Goal: Task Accomplishment & Management: Complete application form

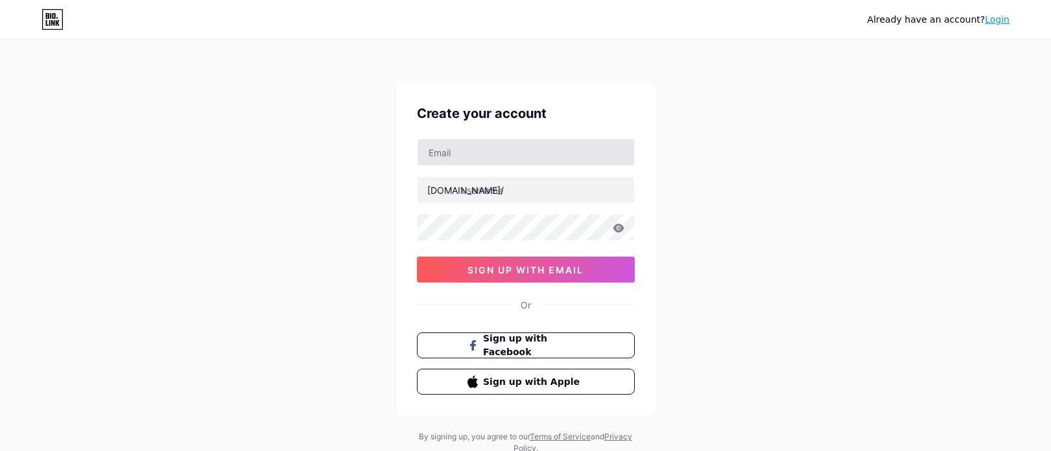
type input "[EMAIL_ADDRESS][DOMAIN_NAME]"
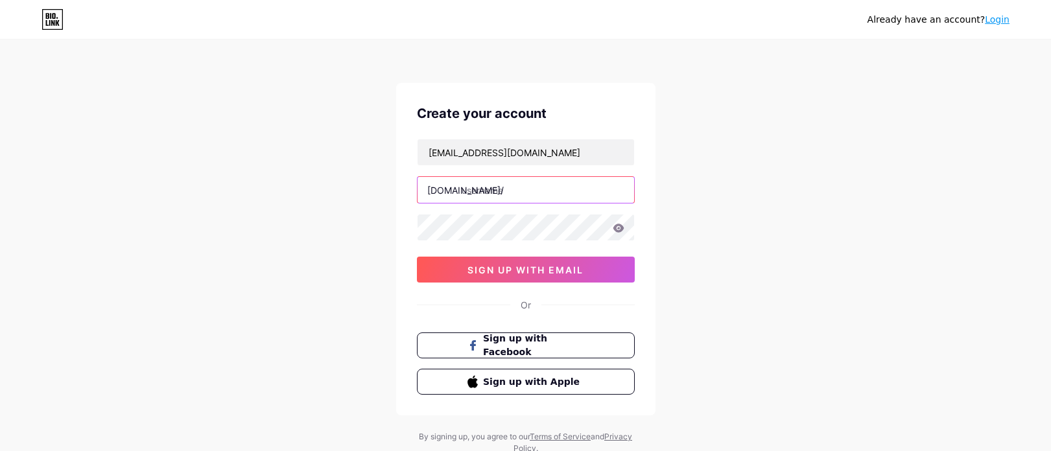
click at [531, 185] on input "text" at bounding box center [525, 190] width 216 height 26
click at [496, 193] on input "thefunkyboy" at bounding box center [525, 190] width 216 height 26
click at [498, 193] on input "thefunkyboy" at bounding box center [525, 190] width 216 height 26
click at [549, 195] on input "thefunky_boy" at bounding box center [525, 190] width 216 height 26
click at [523, 191] on input "thefunky_boy_01" at bounding box center [525, 190] width 216 height 26
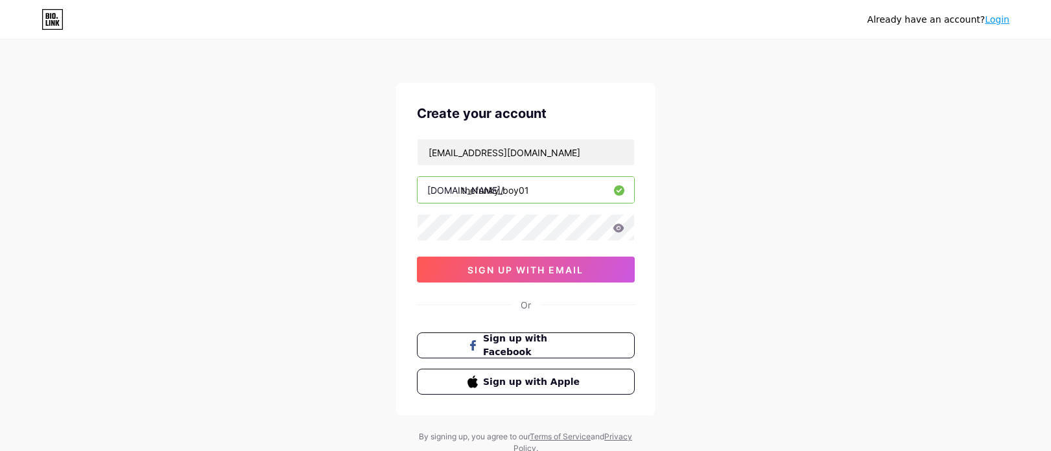
type input "thefunky_boy01"
click at [589, 275] on button "sign up with email" at bounding box center [526, 270] width 218 height 26
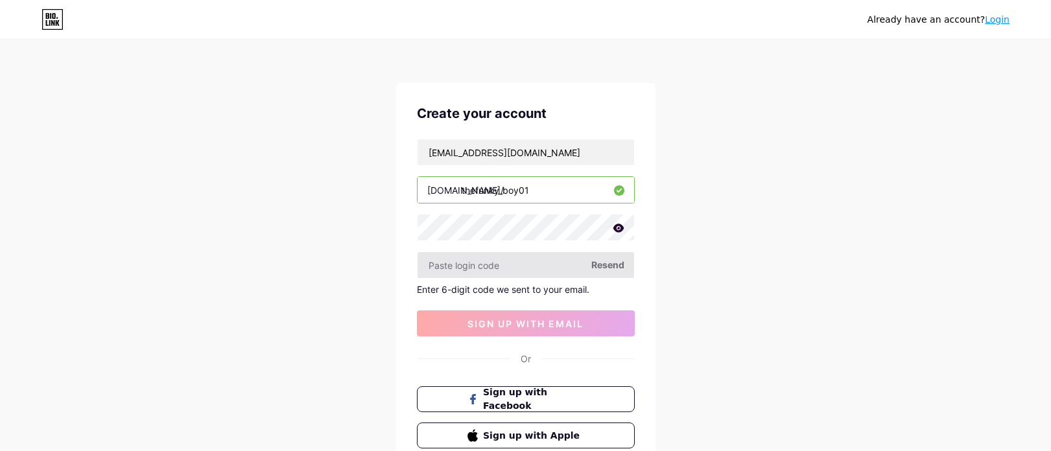
click at [539, 263] on input "text" at bounding box center [525, 265] width 216 height 26
click at [493, 265] on input "text" at bounding box center [525, 265] width 216 height 26
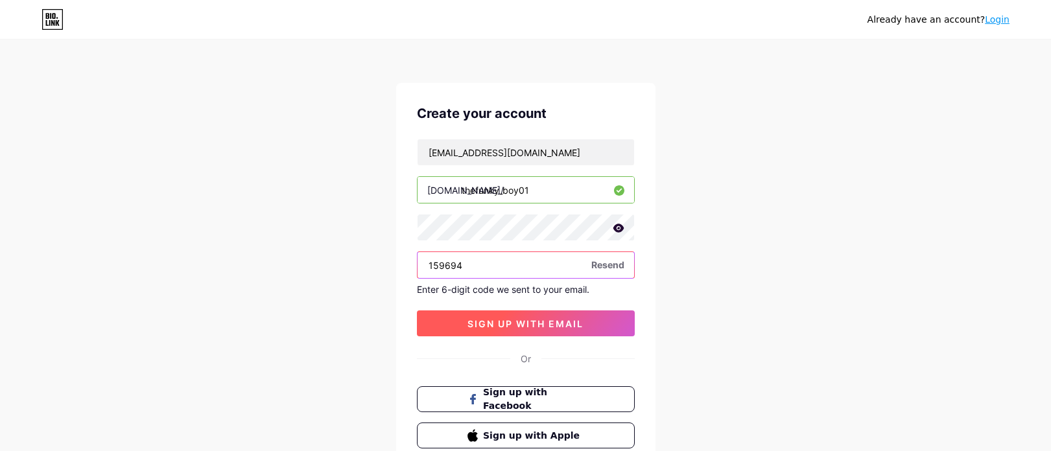
type input "159694"
click at [447, 312] on button "sign up with email" at bounding box center [526, 323] width 218 height 26
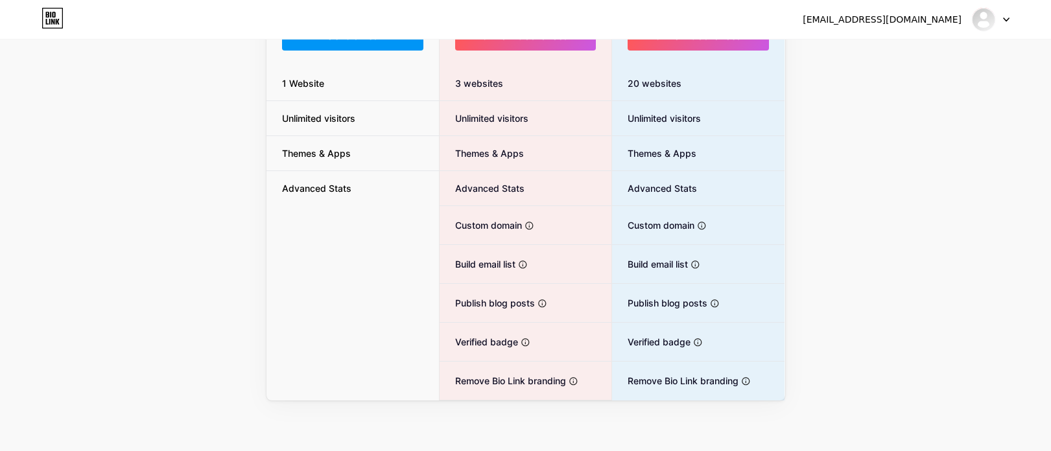
scroll to position [185, 0]
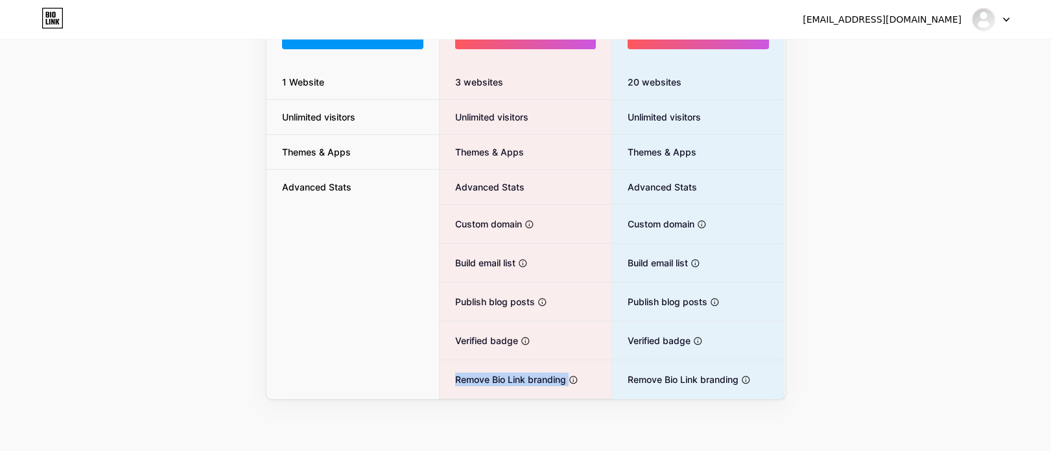
drag, startPoint x: 451, startPoint y: 385, endPoint x: 569, endPoint y: 384, distance: 118.0
click at [569, 384] on li "Remove Bio Link branding Remove all credits and make it fully white-label" at bounding box center [525, 379] width 172 height 38
click at [860, 371] on div "Upgrade for (a whole lot) more MONTHLY YEARLY (20% OFF 🎉) Free plan $0 /month G…" at bounding box center [525, 136] width 1051 height 525
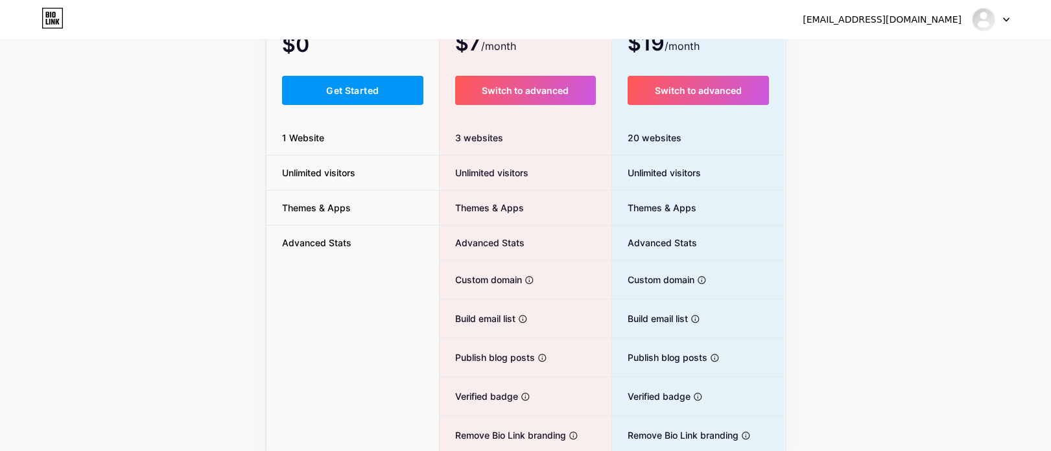
scroll to position [56, 0]
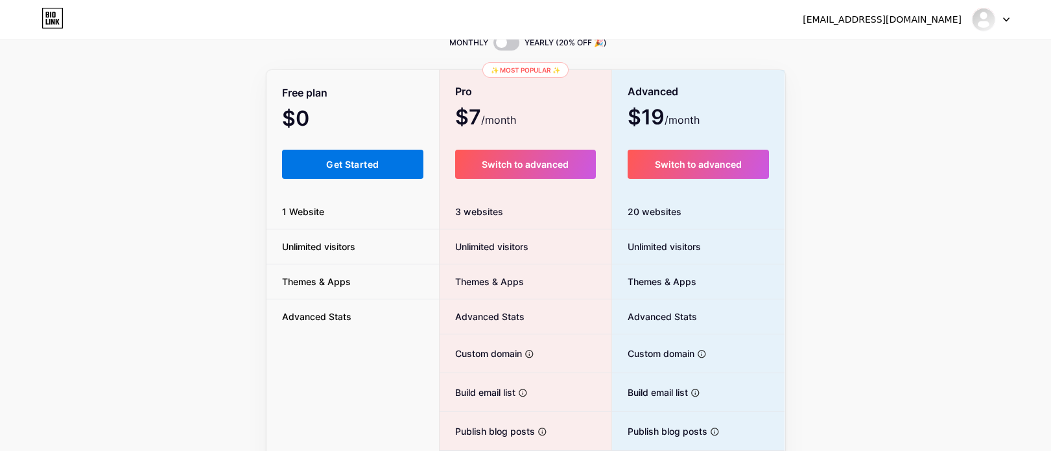
click at [362, 168] on span "Get Started" at bounding box center [352, 164] width 53 height 11
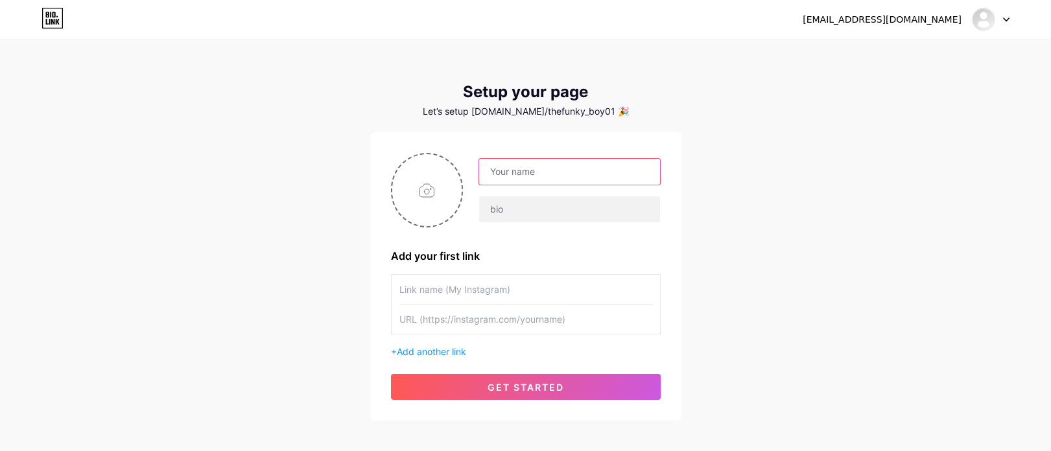
click at [506, 178] on input "text" at bounding box center [569, 172] width 180 height 26
click at [776, 172] on div "[EMAIL_ADDRESS][DOMAIN_NAME] Dashboard Logout Setup your page Let’s setup [DOMA…" at bounding box center [525, 231] width 1051 height 462
click at [583, 209] on input "text" at bounding box center [569, 209] width 180 height 26
click at [734, 209] on div "[EMAIL_ADDRESS][DOMAIN_NAME] Dashboard Logout Setup your page Let’s setup [DOMA…" at bounding box center [525, 231] width 1051 height 462
click at [543, 174] on input "text" at bounding box center [569, 172] width 180 height 26
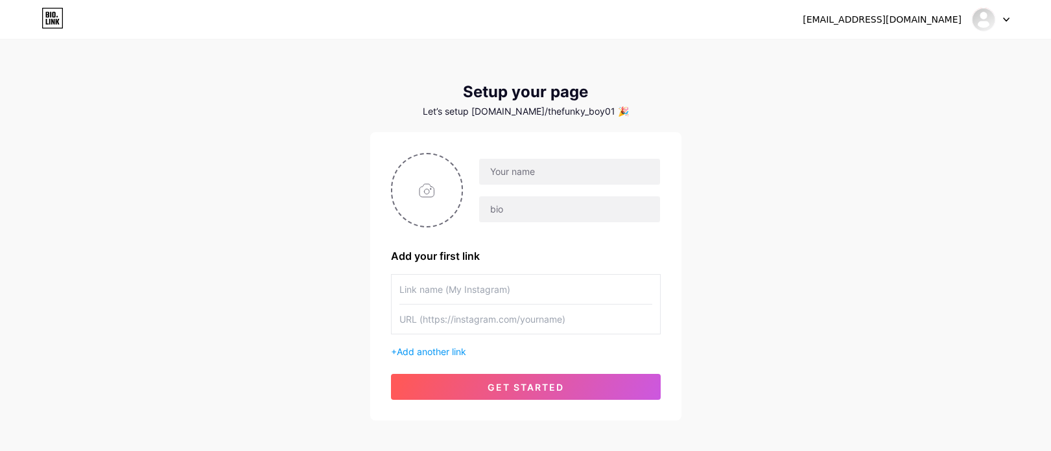
click at [471, 115] on div "Let’s setup [DOMAIN_NAME]/thefunky_boy01 🎉" at bounding box center [525, 111] width 311 height 10
click at [571, 113] on div "Let’s setup [DOMAIN_NAME]/thefunky_boy01 🎉" at bounding box center [525, 111] width 311 height 10
drag, startPoint x: 598, startPoint y: 113, endPoint x: 445, endPoint y: 112, distance: 153.0
click at [445, 112] on div "Let’s setup [DOMAIN_NAME]/thefunky_boy01 🎉" at bounding box center [525, 111] width 311 height 10
click at [668, 108] on div "Let’s setup [DOMAIN_NAME]/thefunky_boy01 🎉" at bounding box center [525, 111] width 311 height 10
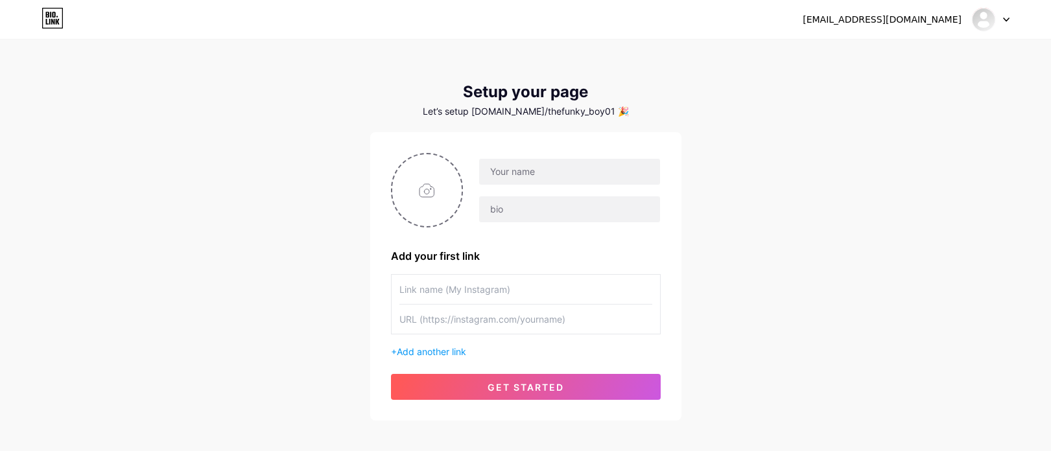
click at [1007, 18] on icon at bounding box center [1006, 20] width 6 height 5
click at [932, 19] on div "[EMAIL_ADDRESS][DOMAIN_NAME]" at bounding box center [881, 20] width 159 height 14
click at [894, 54] on link "Dashboard" at bounding box center [928, 53] width 161 height 35
click at [513, 177] on input "text" at bounding box center [569, 172] width 180 height 26
type input "[PERSON_NAME]"
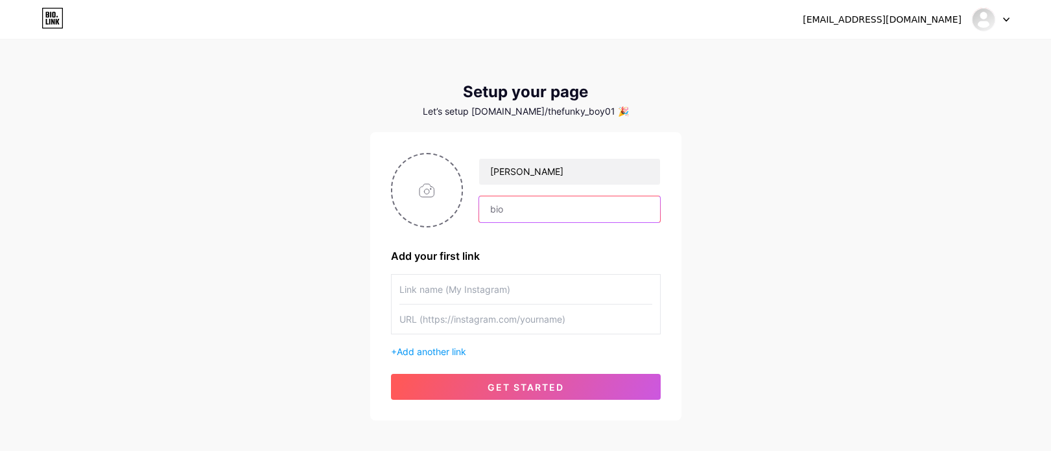
click at [509, 213] on input "text" at bounding box center [569, 209] width 180 height 26
click at [520, 290] on input "text" at bounding box center [525, 289] width 253 height 29
click at [530, 218] on input "text" at bounding box center [569, 209] width 180 height 26
click at [731, 215] on div "[EMAIL_ADDRESS][DOMAIN_NAME] Dashboard Logout Setup your page Let’s setup [DOMA…" at bounding box center [525, 231] width 1051 height 462
click at [600, 215] on input "text" at bounding box center [569, 209] width 180 height 26
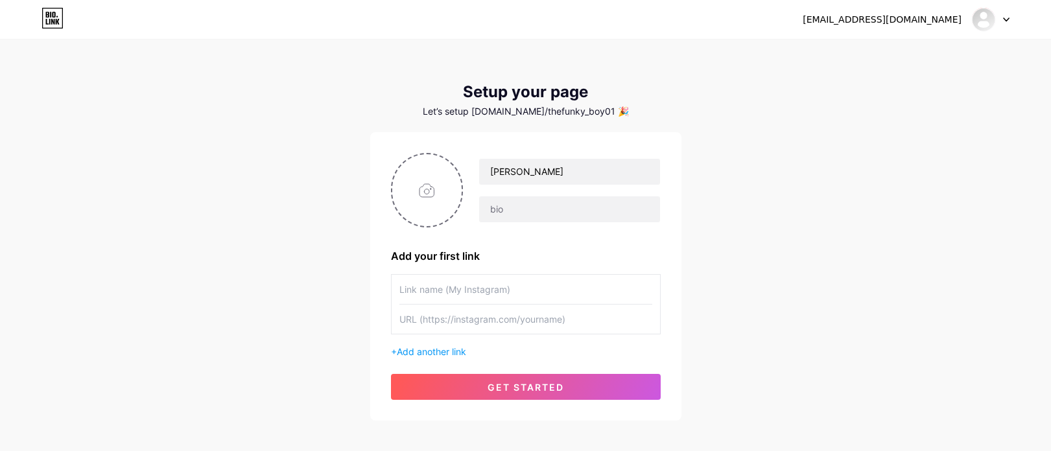
click at [739, 206] on div "[EMAIL_ADDRESS][DOMAIN_NAME] Dashboard Logout Setup your page Let’s setup [DOMA…" at bounding box center [525, 231] width 1051 height 462
click at [623, 208] on input "text" at bounding box center [569, 209] width 180 height 26
type input "My Telegram Id"
click at [572, 298] on input "text" at bounding box center [525, 289] width 253 height 29
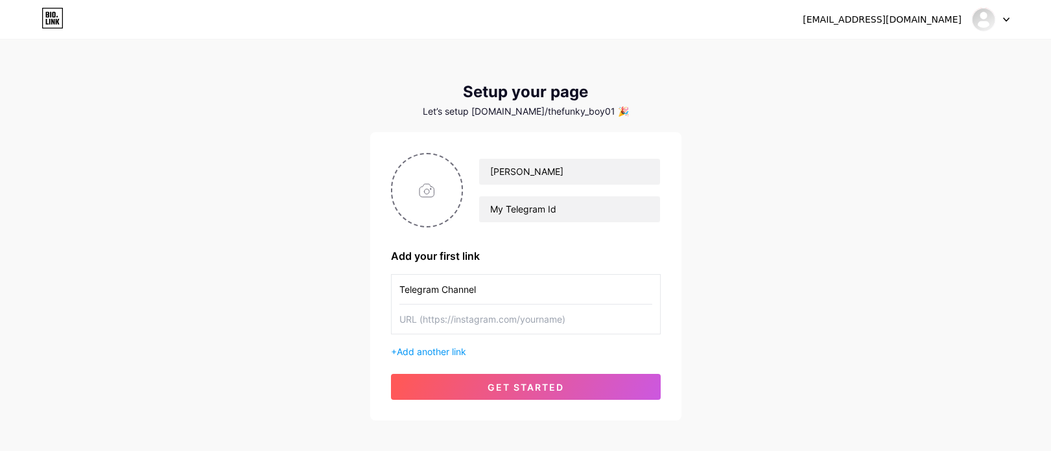
type input "Telegram Channel"
click at [570, 313] on input "text" at bounding box center [525, 319] width 253 height 29
click at [484, 321] on input "text" at bounding box center [525, 319] width 253 height 29
paste input "[URL][DOMAIN_NAME]"
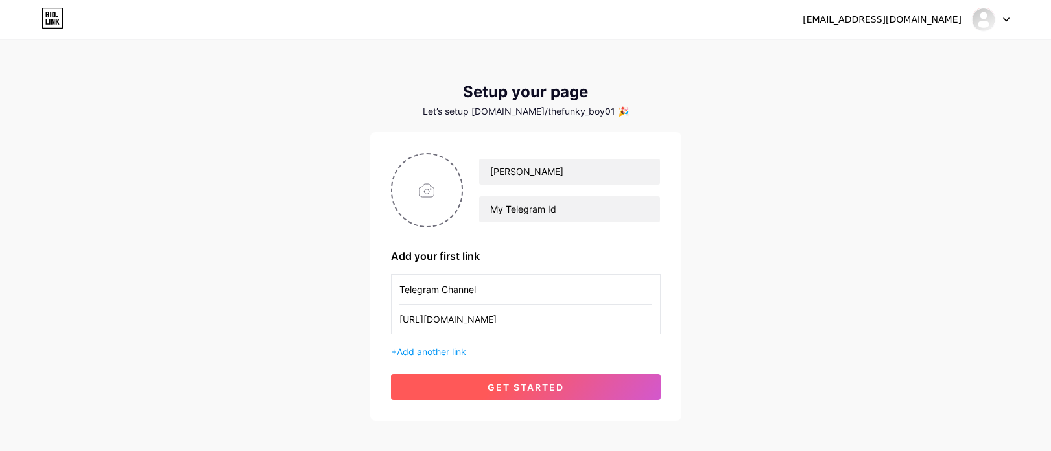
type input "[URL][DOMAIN_NAME]"
click at [524, 390] on span "get started" at bounding box center [525, 387] width 76 height 11
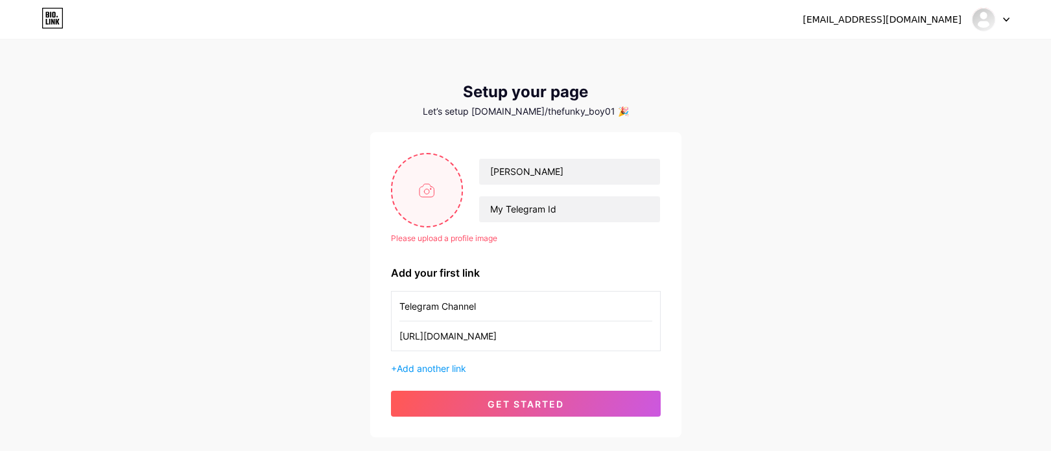
click at [443, 196] on input "file" at bounding box center [427, 190] width 70 height 72
type input "C:\fakepath\channels4_banner.jpg"
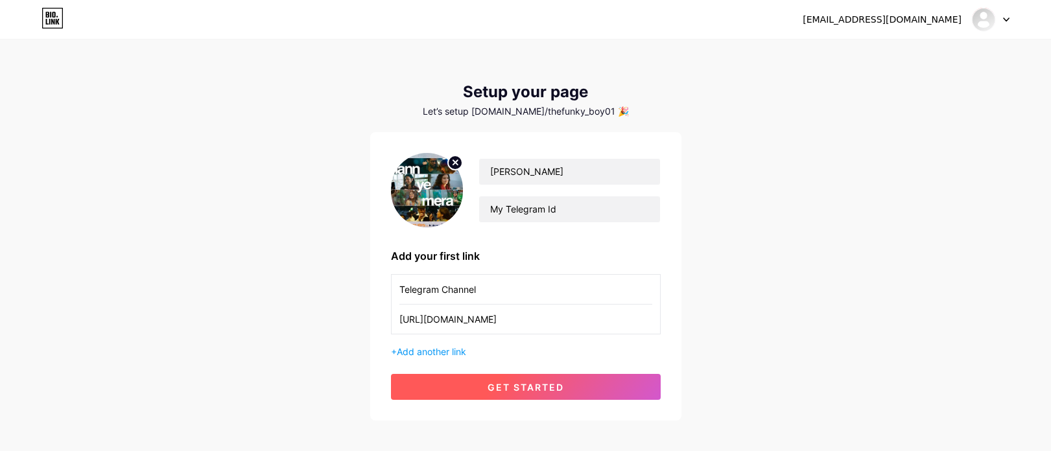
click at [617, 390] on button "get started" at bounding box center [526, 387] width 270 height 26
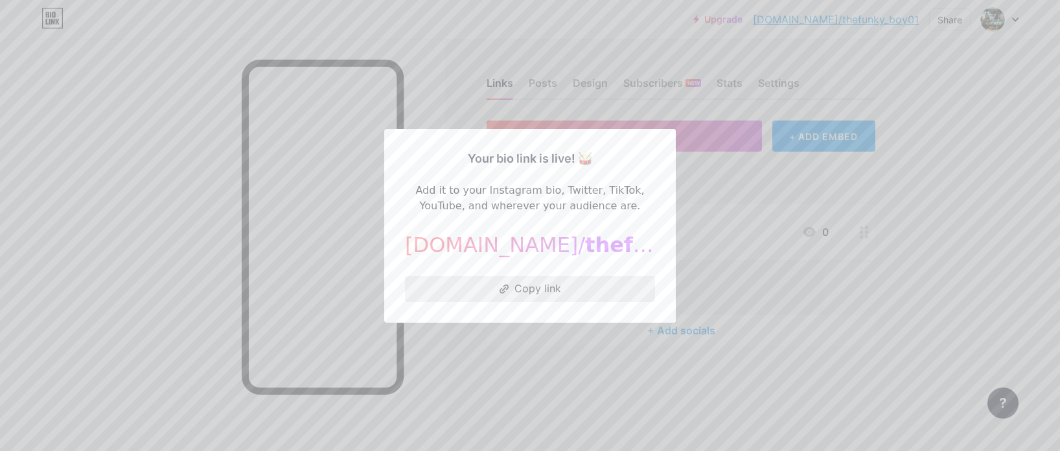
click at [514, 281] on button "Copy link" at bounding box center [530, 289] width 250 height 26
click at [432, 91] on div at bounding box center [530, 225] width 1060 height 451
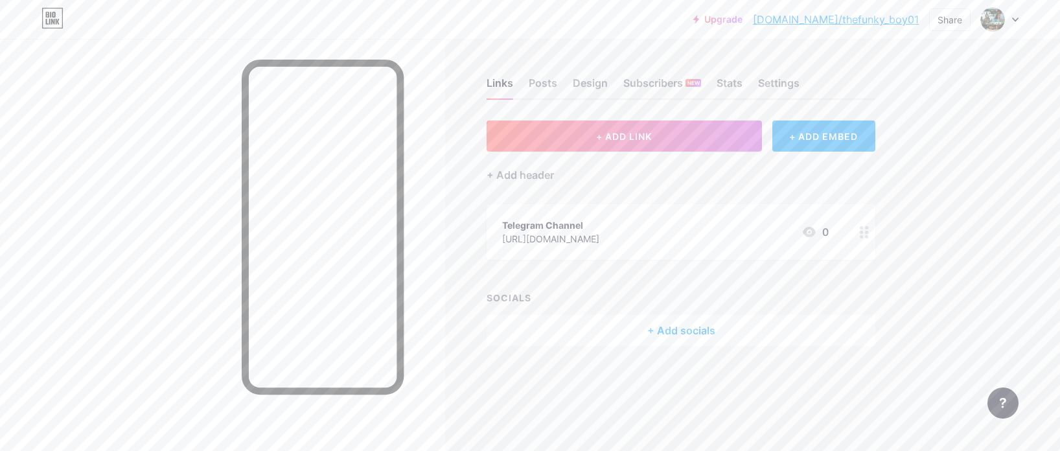
click at [703, 333] on div "+ Add socials" at bounding box center [681, 330] width 389 height 31
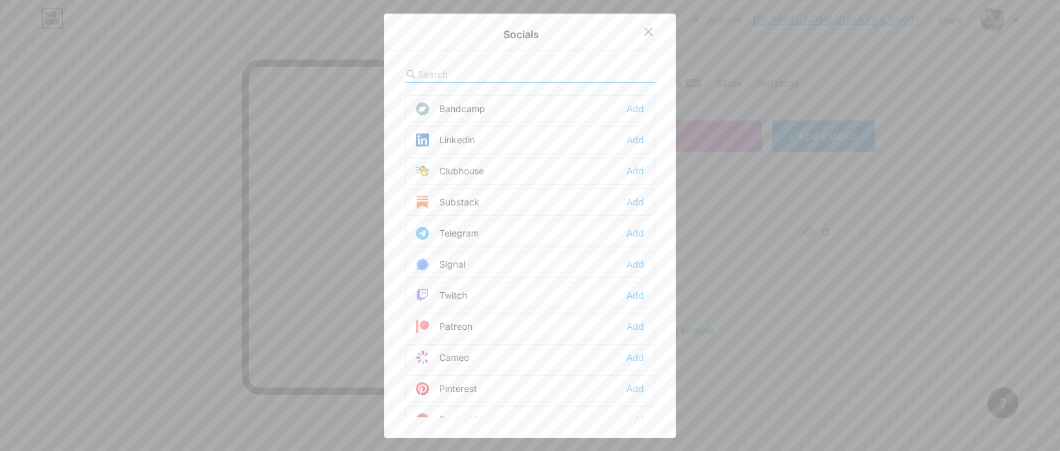
scroll to position [327, 0]
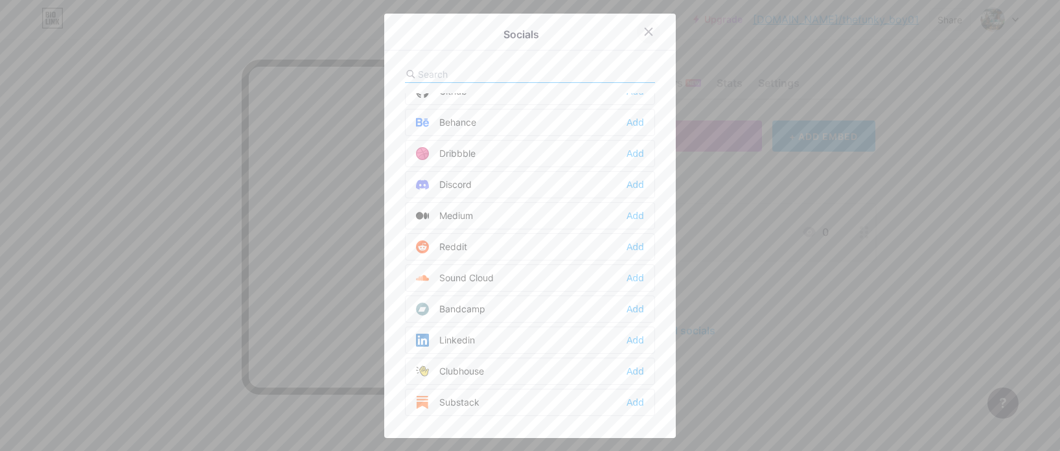
click at [646, 29] on icon at bounding box center [649, 32] width 10 height 10
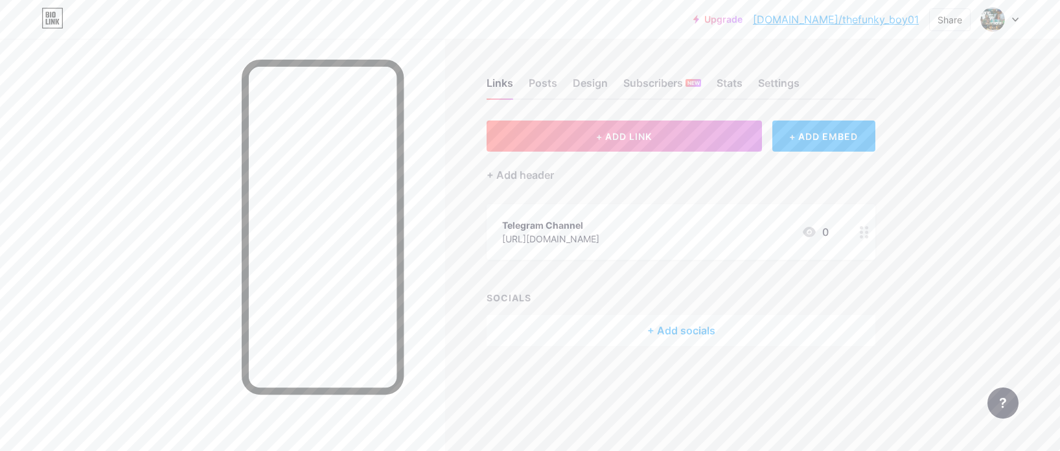
click at [834, 19] on link "[DOMAIN_NAME]/thefunky_boy01" at bounding box center [836, 20] width 166 height 16
click at [1017, 20] on icon at bounding box center [1015, 19] width 5 height 3
click at [934, 111] on div "+ Add a new page" at bounding box center [939, 112] width 145 height 13
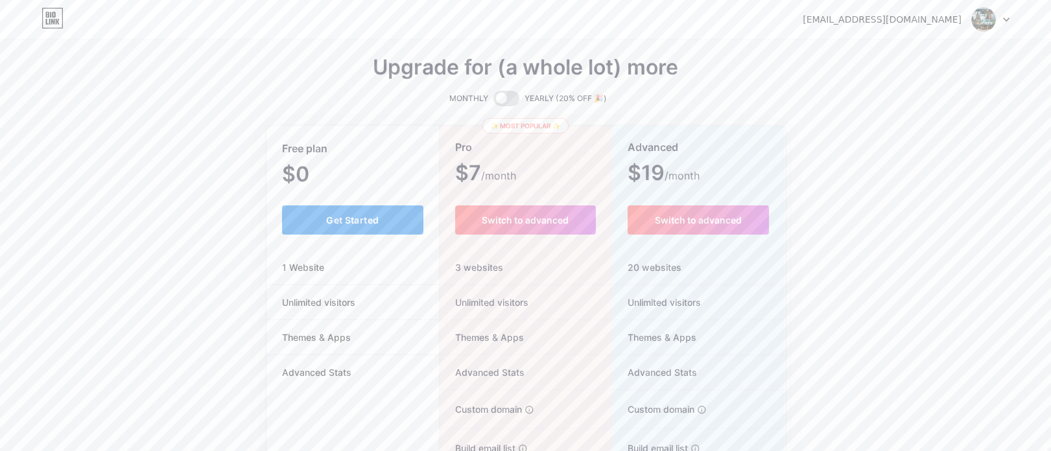
click at [376, 218] on span "Get Started" at bounding box center [352, 220] width 53 height 11
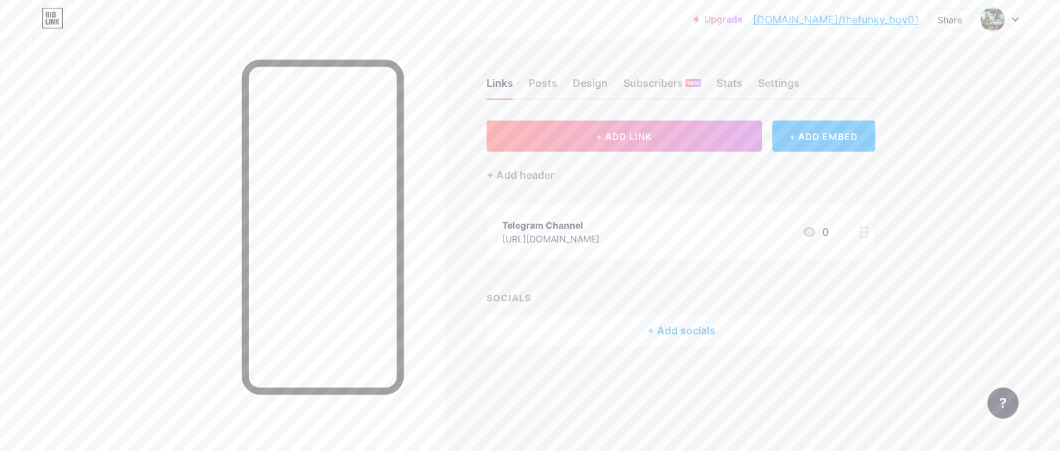
click at [863, 232] on icon at bounding box center [864, 232] width 9 height 12
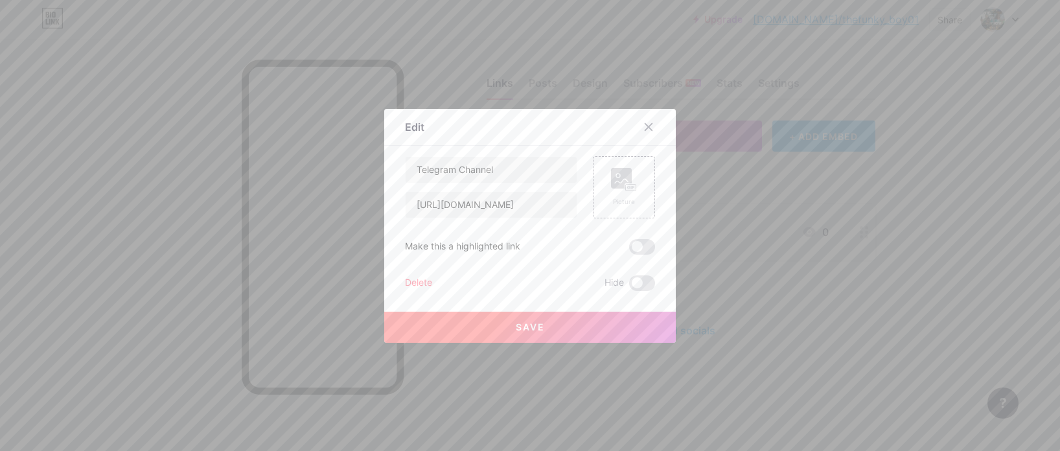
click at [420, 281] on div "Delete" at bounding box center [418, 283] width 27 height 16
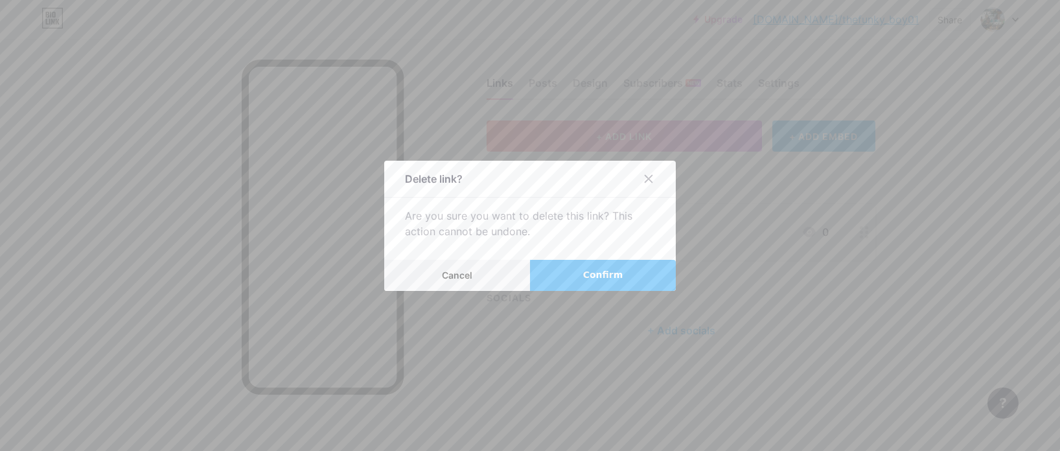
click at [578, 277] on button "Confirm" at bounding box center [603, 275] width 146 height 31
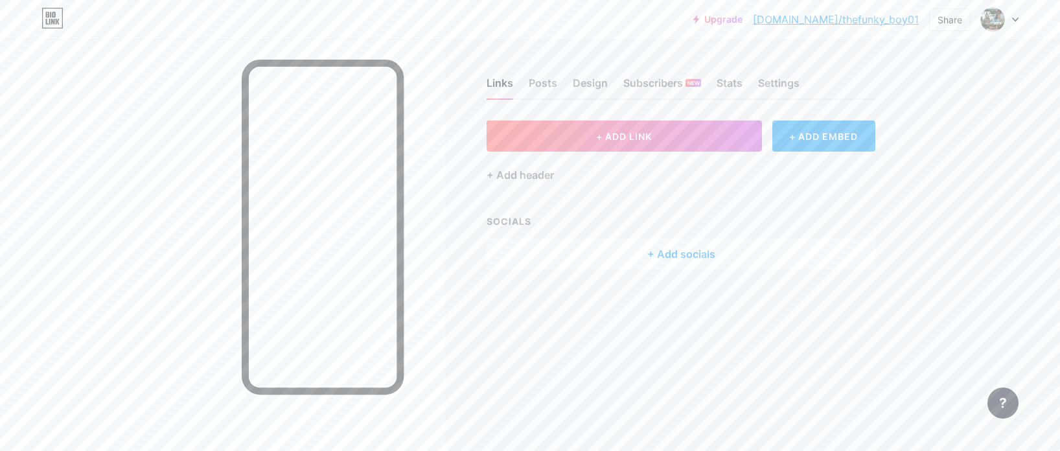
click at [1007, 16] on div at bounding box center [1000, 19] width 38 height 23
drag, startPoint x: 937, startPoint y: 84, endPoint x: 990, endPoint y: 239, distance: 163.6
click at [990, 239] on div "Upgrade [DOMAIN_NAME]/thefun... [DOMAIN_NAME]/thefunky_boy01 Share Switch accou…" at bounding box center [530, 225] width 1060 height 451
click at [998, 22] on img at bounding box center [993, 19] width 21 height 21
click at [908, 85] on div "[DOMAIN_NAME]/thefunky_boy01" at bounding box center [945, 90] width 100 height 10
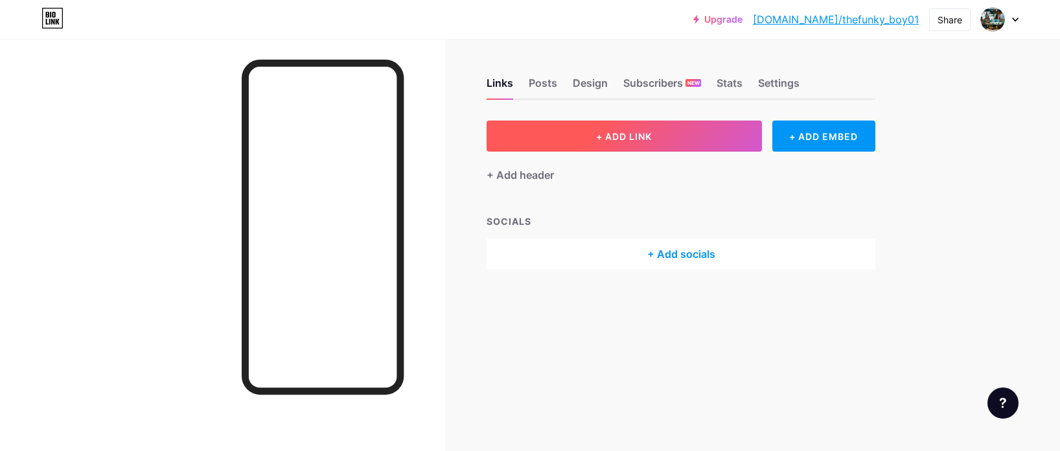
click at [645, 139] on span "+ ADD LINK" at bounding box center [624, 136] width 56 height 11
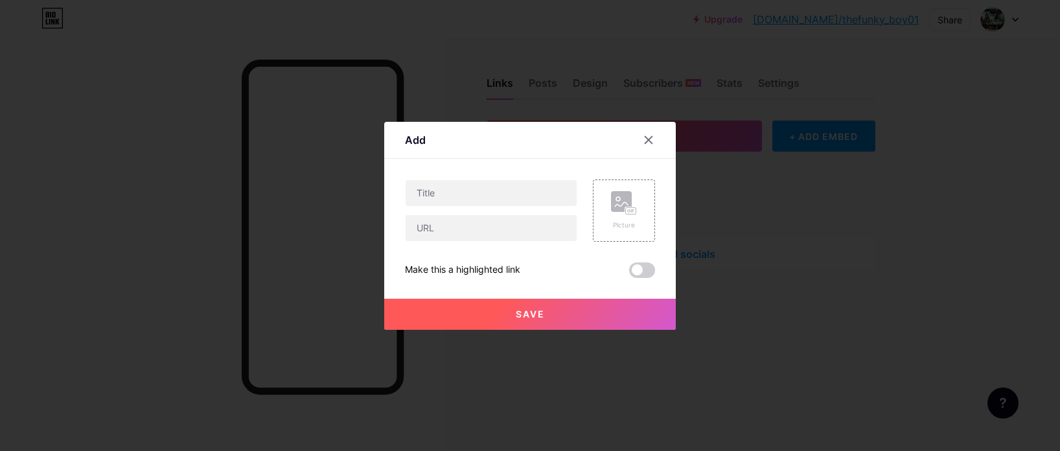
click at [646, 139] on icon at bounding box center [649, 139] width 7 height 7
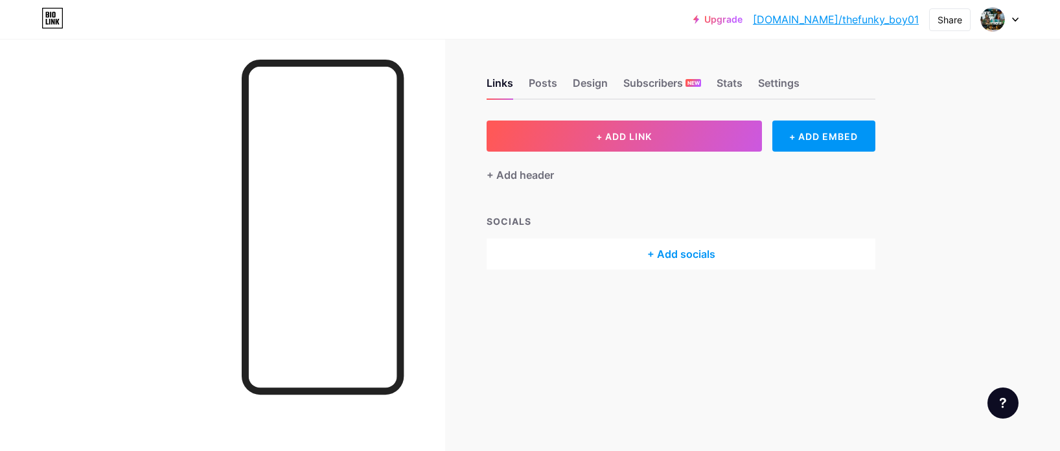
click at [181, 121] on div at bounding box center [222, 264] width 445 height 451
